Goal: Navigation & Orientation: Locate item on page

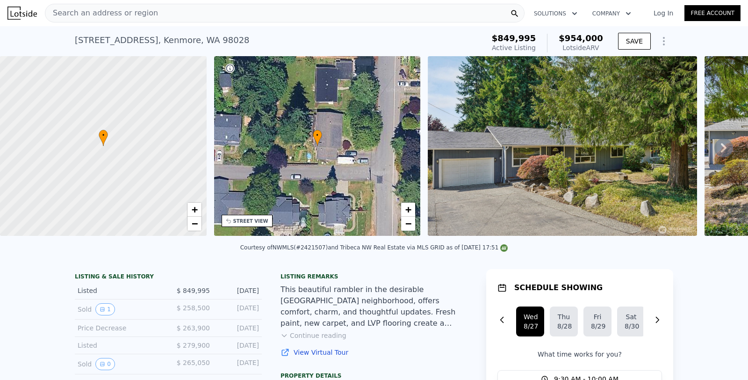
click at [362, 148] on div "• + −" at bounding box center [317, 145] width 207 height 179
click at [334, 175] on div "• + −" at bounding box center [317, 145] width 207 height 179
click at [314, 189] on div "• + −" at bounding box center [317, 145] width 207 height 179
click at [408, 205] on span "+" at bounding box center [408, 209] width 6 height 12
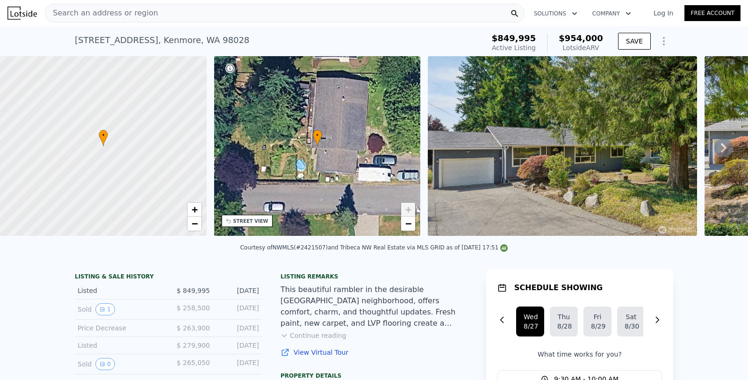
click at [408, 205] on span "+" at bounding box center [408, 209] width 6 height 12
click at [406, 225] on span "−" at bounding box center [408, 223] width 6 height 12
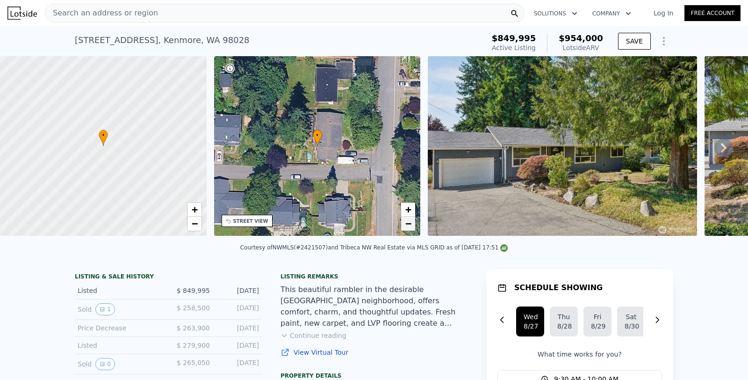
click at [406, 225] on span "−" at bounding box center [408, 223] width 6 height 12
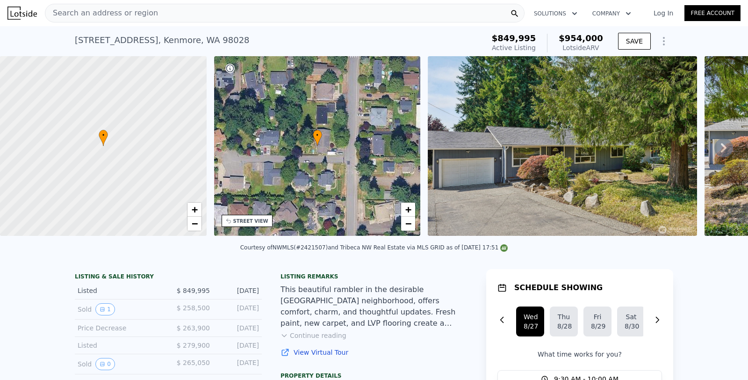
click at [723, 147] on icon at bounding box center [724, 147] width 6 height 9
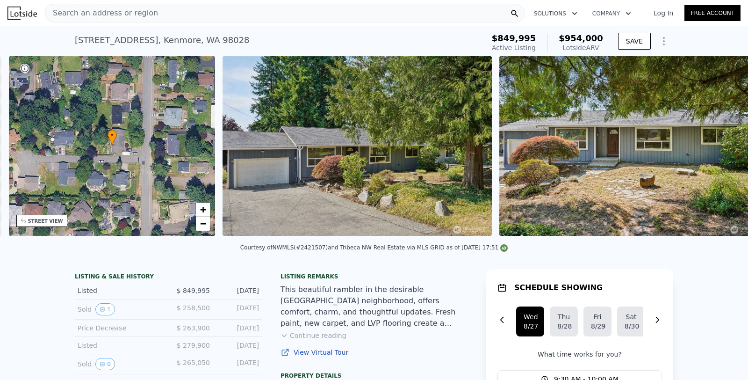
scroll to position [0, 217]
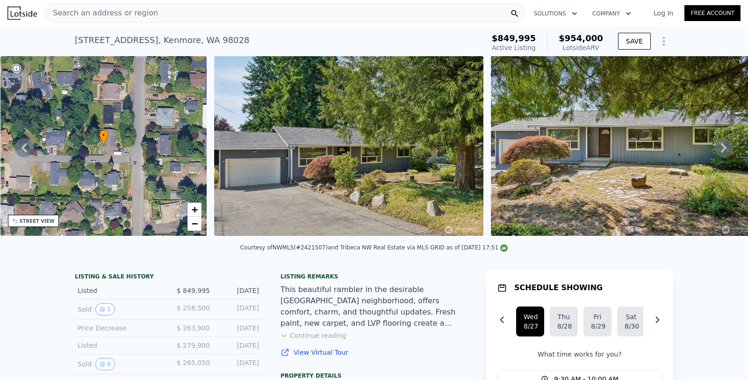
click at [723, 147] on icon at bounding box center [724, 147] width 6 height 9
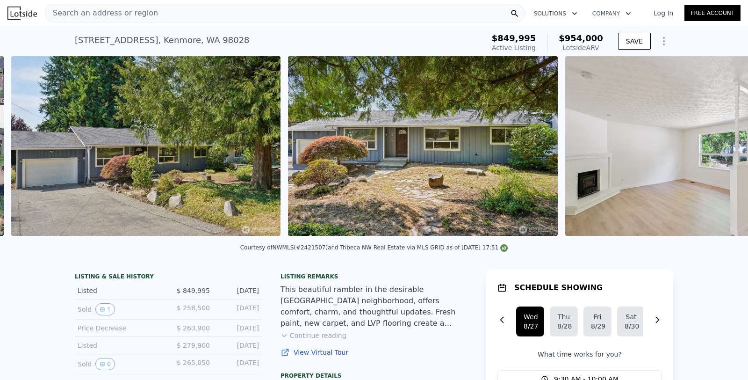
scroll to position [0, 428]
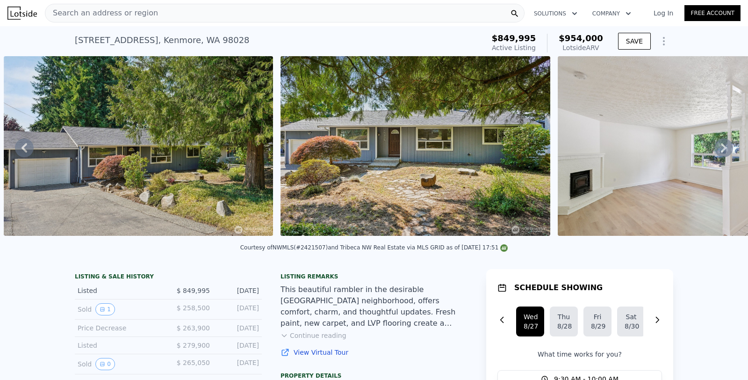
click at [723, 147] on icon at bounding box center [724, 147] width 6 height 9
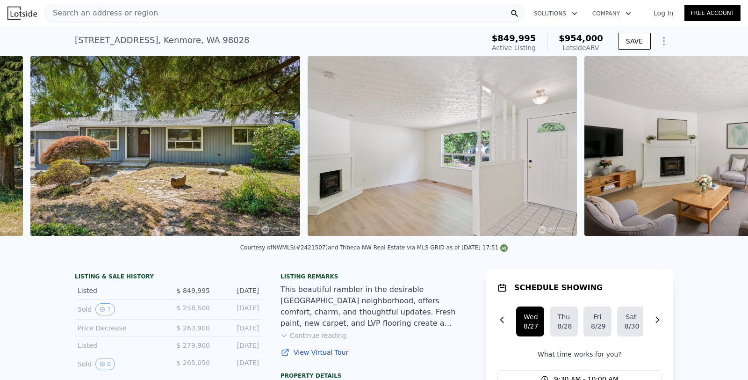
scroll to position [0, 704]
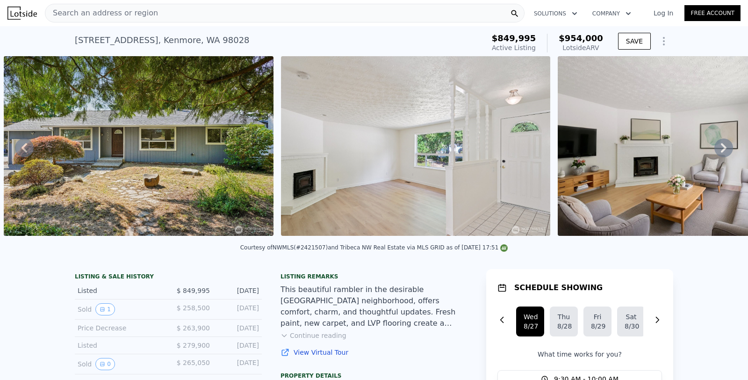
click at [723, 147] on icon at bounding box center [724, 147] width 6 height 9
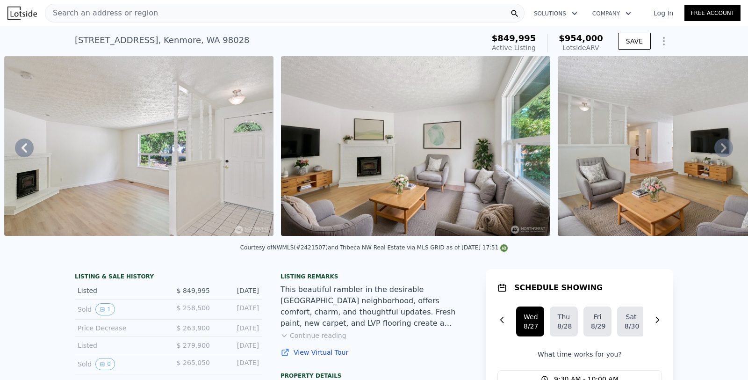
click at [723, 147] on icon at bounding box center [724, 147] width 6 height 9
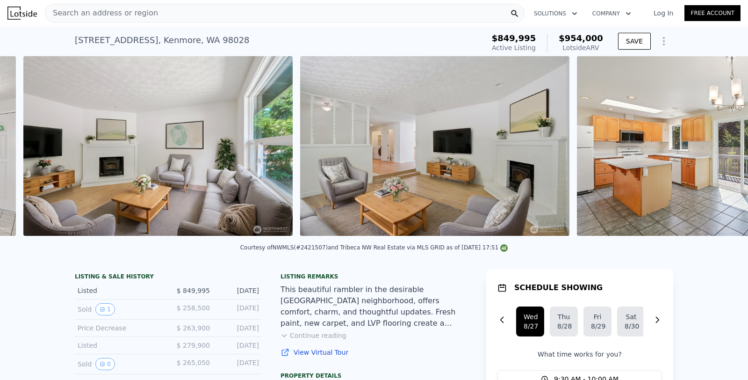
scroll to position [0, 1258]
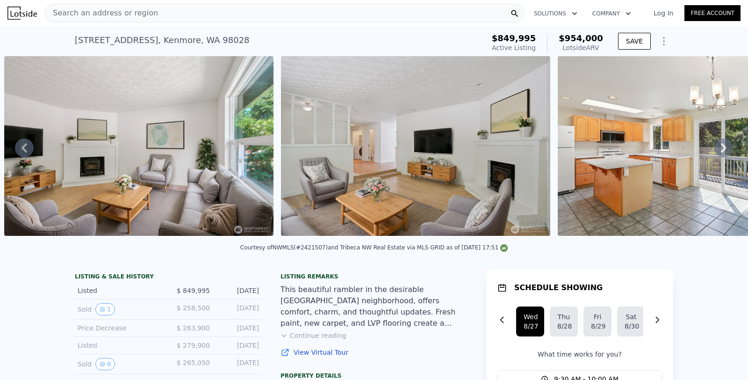
click at [723, 147] on icon at bounding box center [724, 147] width 6 height 9
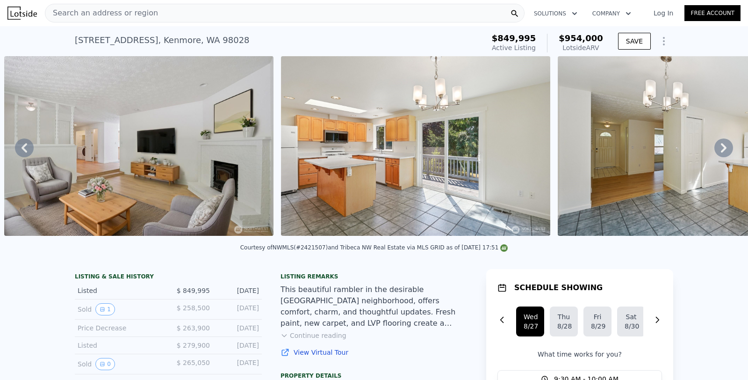
click at [723, 147] on icon at bounding box center [724, 147] width 6 height 9
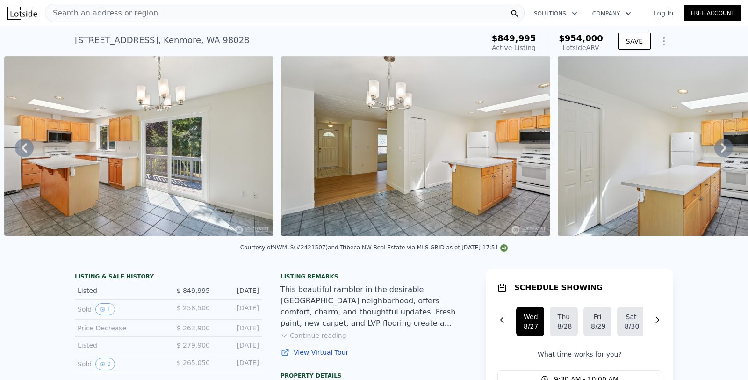
click at [723, 147] on icon at bounding box center [724, 147] width 6 height 9
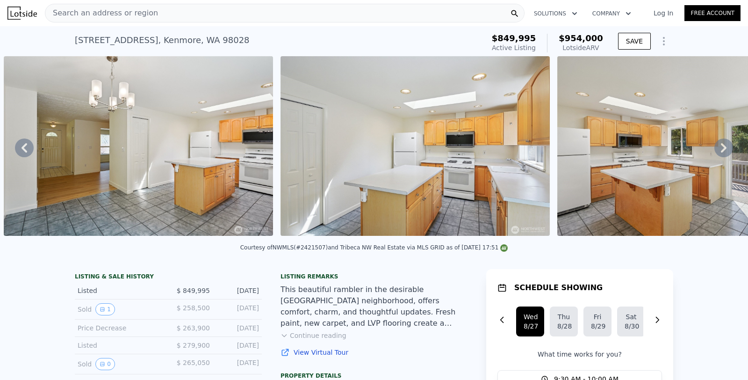
click at [723, 147] on icon at bounding box center [724, 147] width 6 height 9
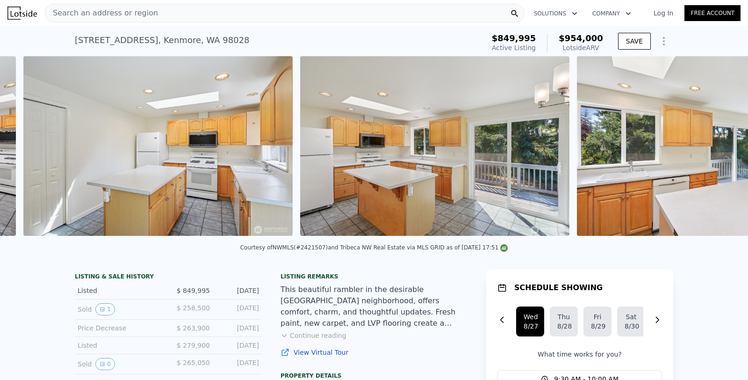
scroll to position [0, 2365]
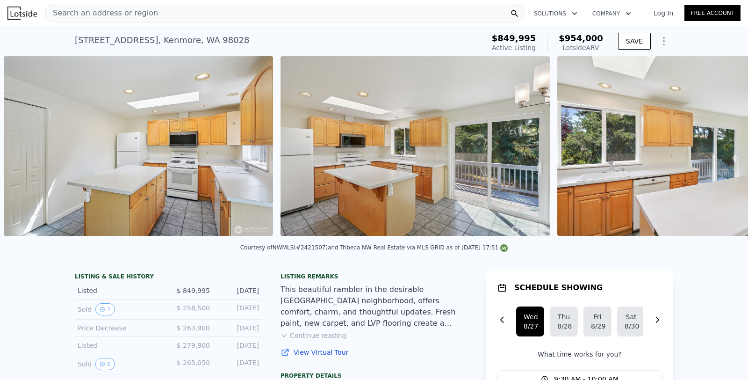
click at [723, 147] on div "• + − • + − STREET VIEW Loading... SATELLITE VIEW" at bounding box center [374, 147] width 748 height 183
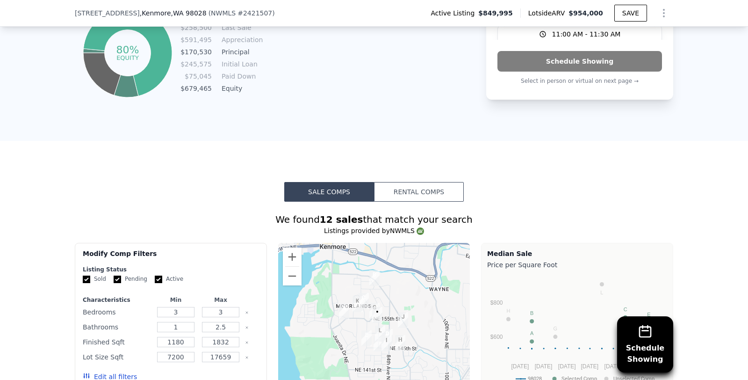
scroll to position [637, 0]
